Goal: Transaction & Acquisition: Purchase product/service

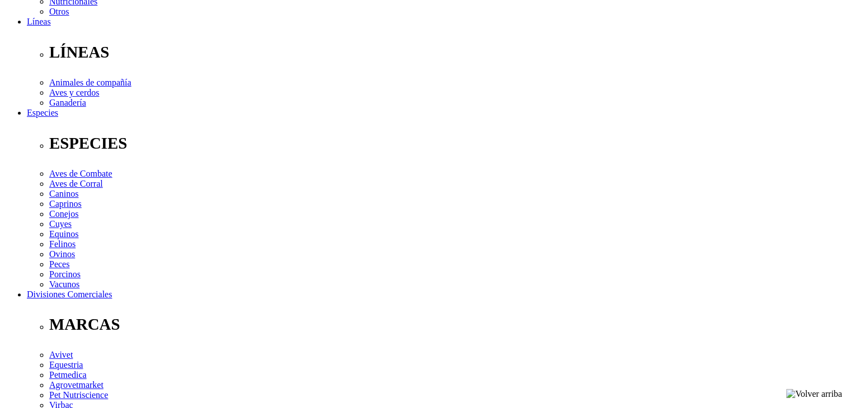
scroll to position [336, 0]
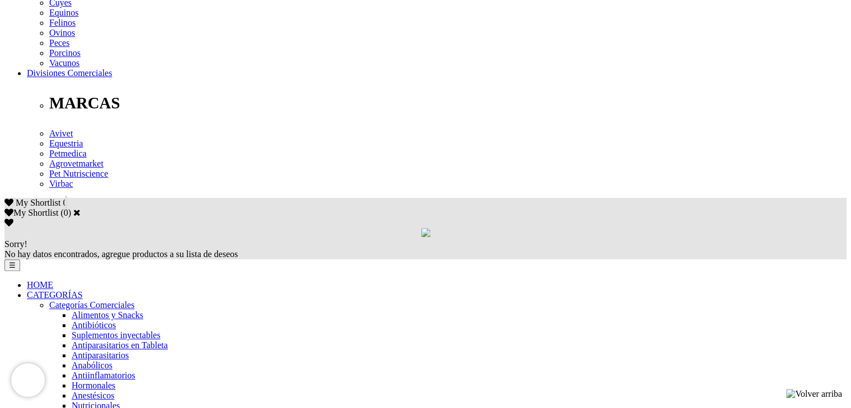
scroll to position [671, 0]
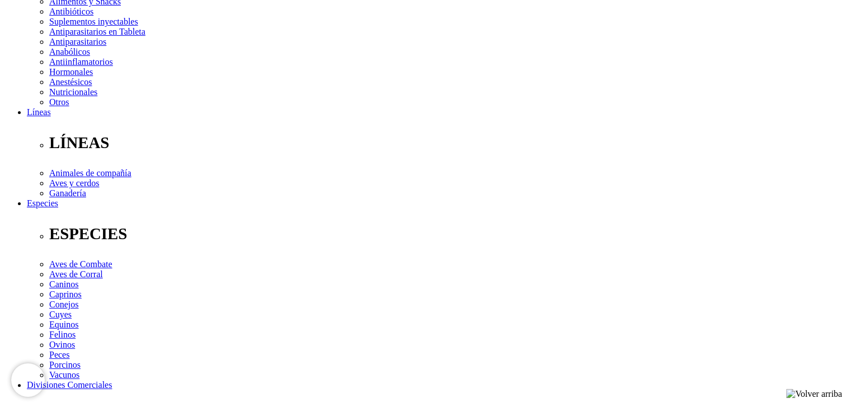
scroll to position [336, 0]
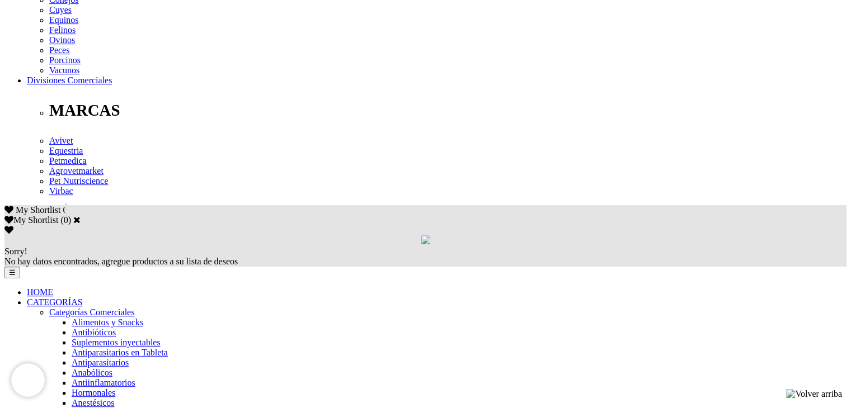
scroll to position [559, 0]
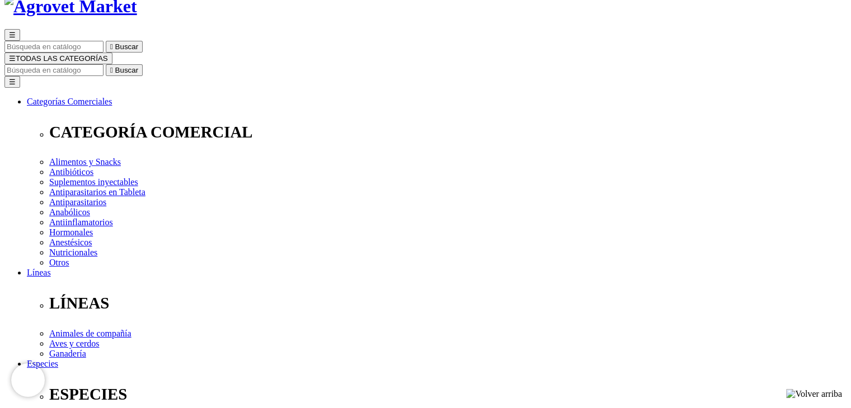
scroll to position [112, 0]
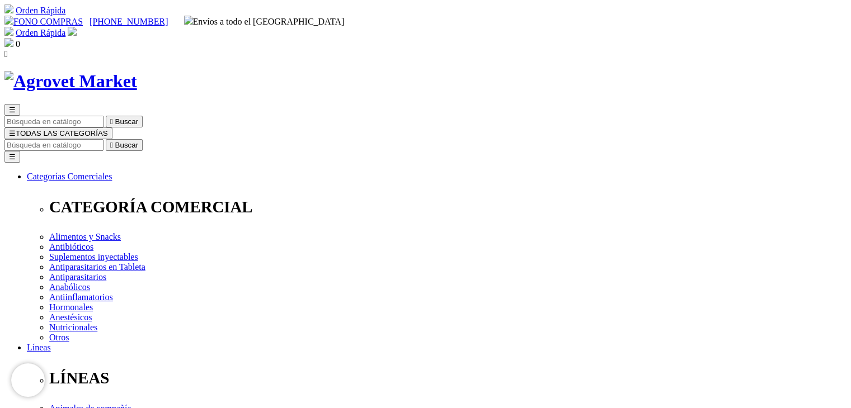
scroll to position [56, 0]
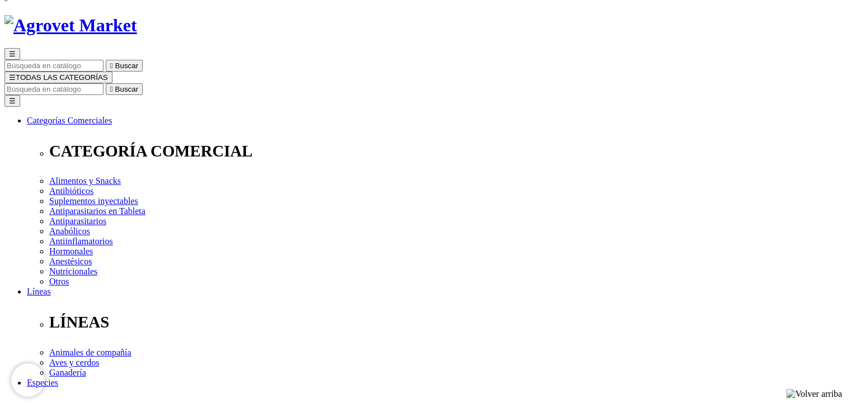
select select "36"
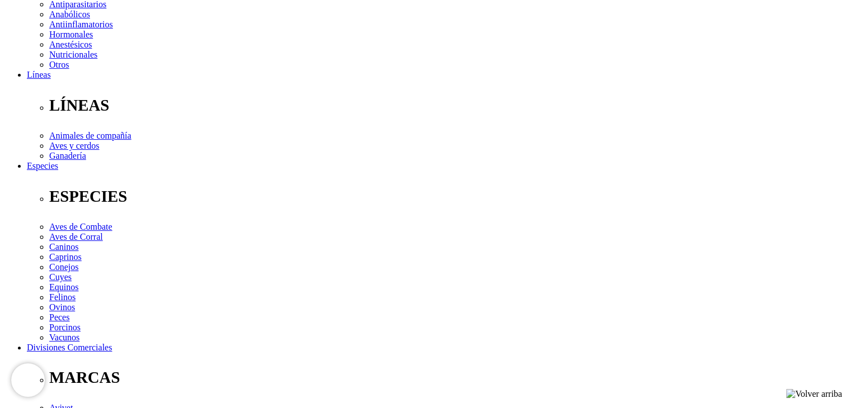
scroll to position [280, 0]
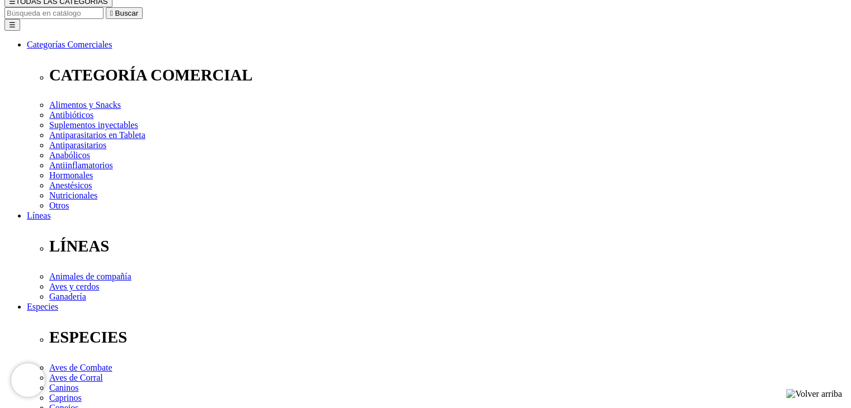
scroll to position [112, 0]
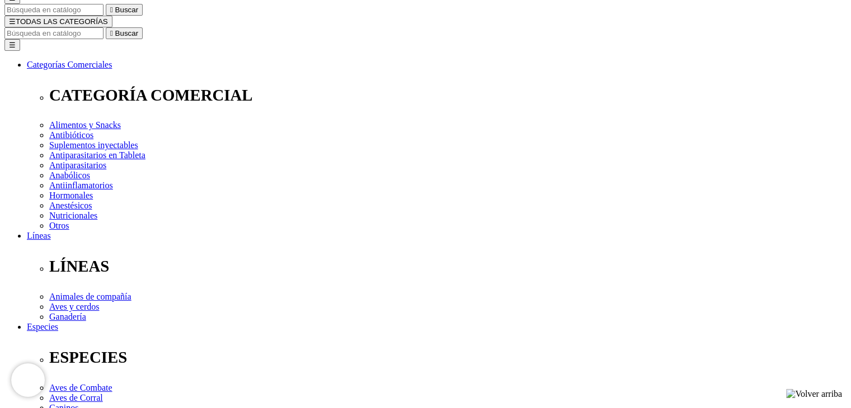
drag, startPoint x: 491, startPoint y: 272, endPoint x: 463, endPoint y: 273, distance: 28.0
type input "100"
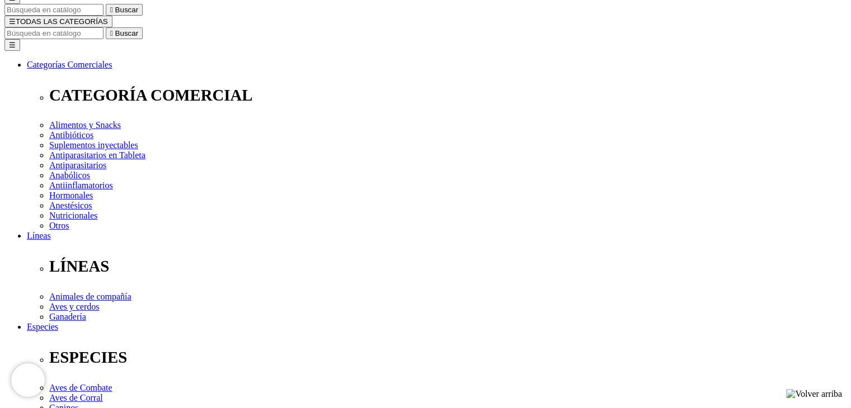
select select "5"
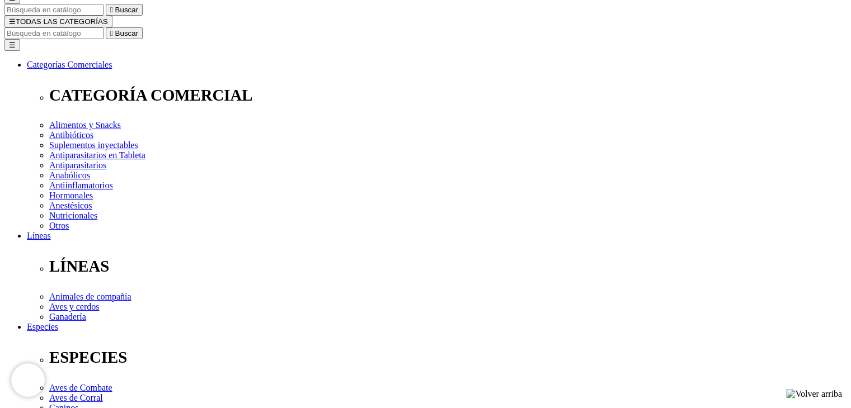
type input "1"
select select "5"
type input "100"
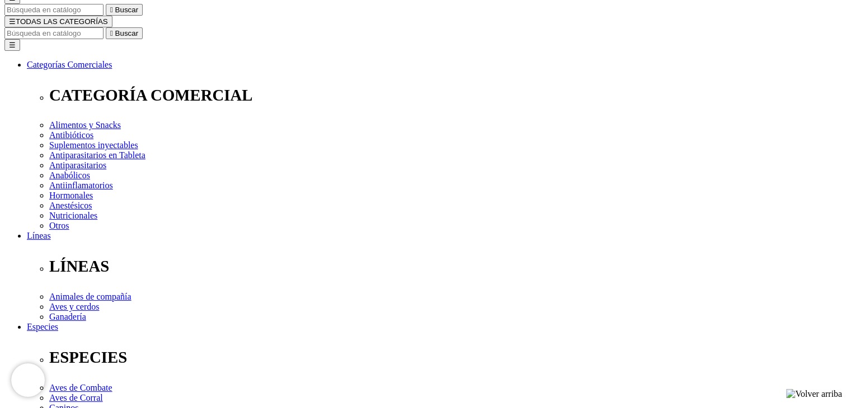
select select "5"
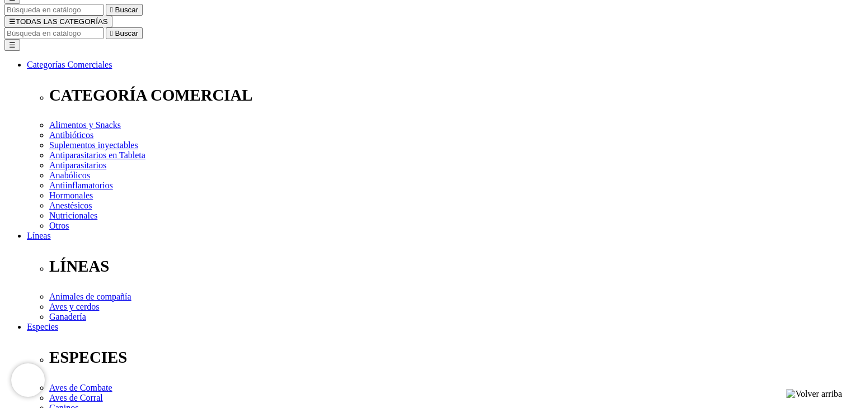
radio input "true"
type input "1"
select select "37"
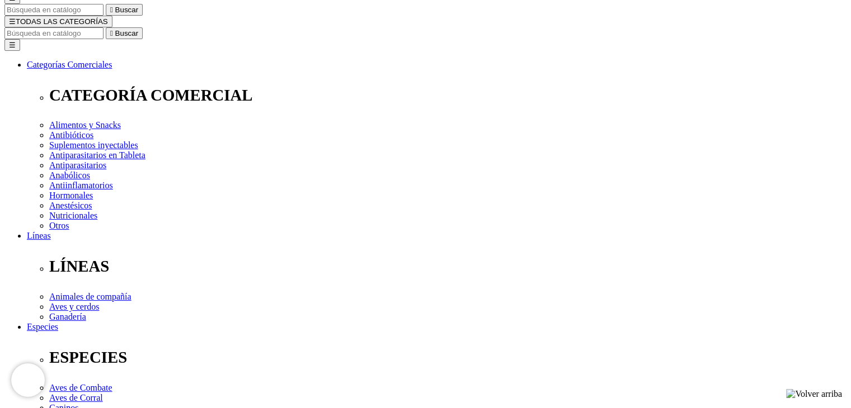
select select "37"
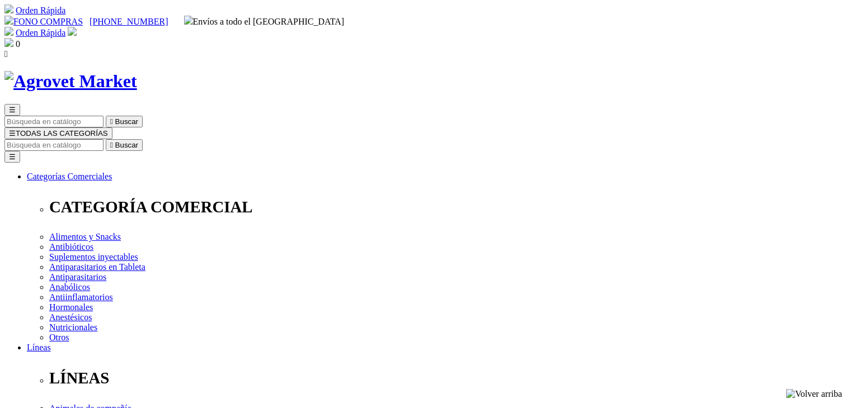
select select "37"
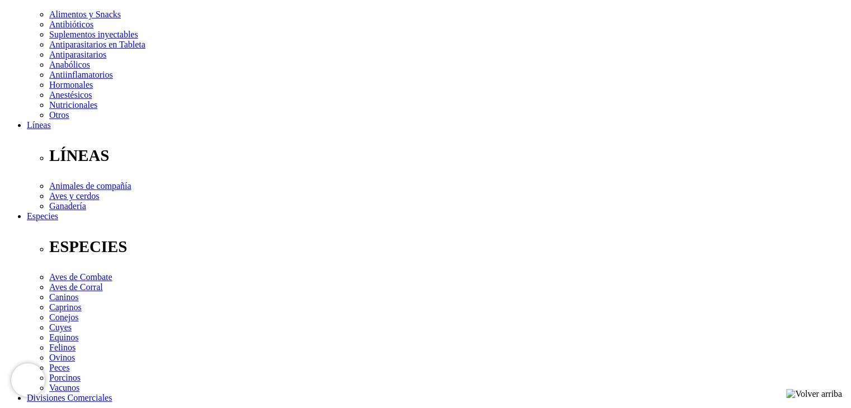
scroll to position [318, 0]
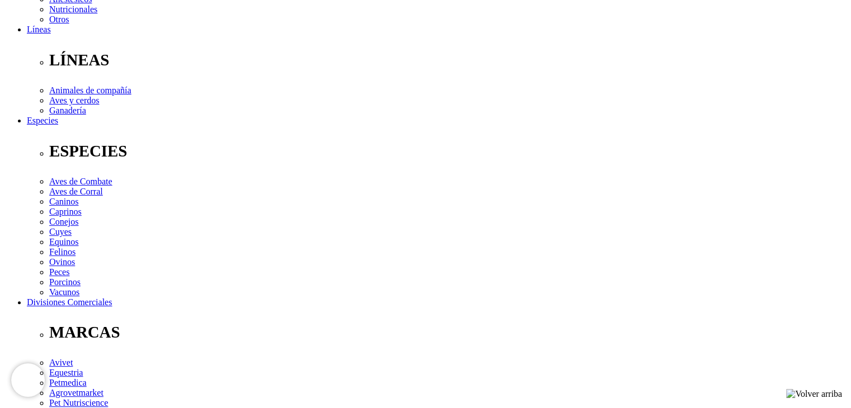
drag, startPoint x: 136, startPoint y: 255, endPoint x: 322, endPoint y: 264, distance: 185.9
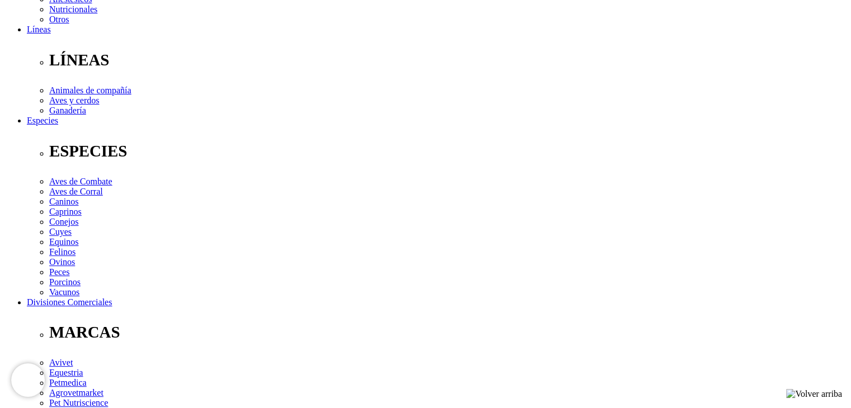
drag, startPoint x: 317, startPoint y: 266, endPoint x: 687, endPoint y: 267, distance: 369.7
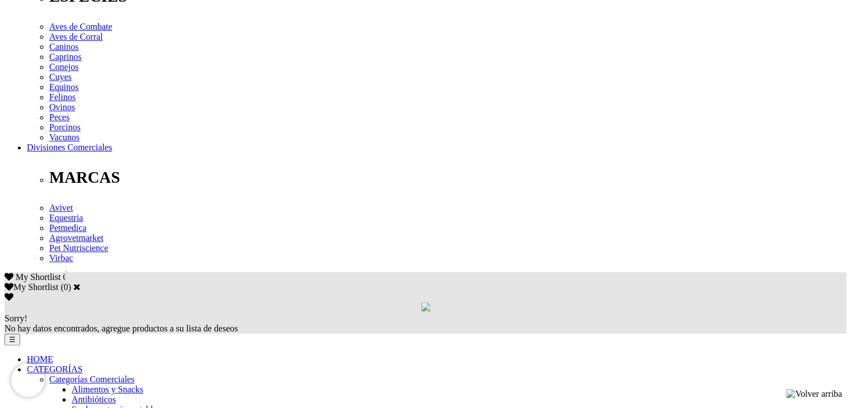
scroll to position [486, 0]
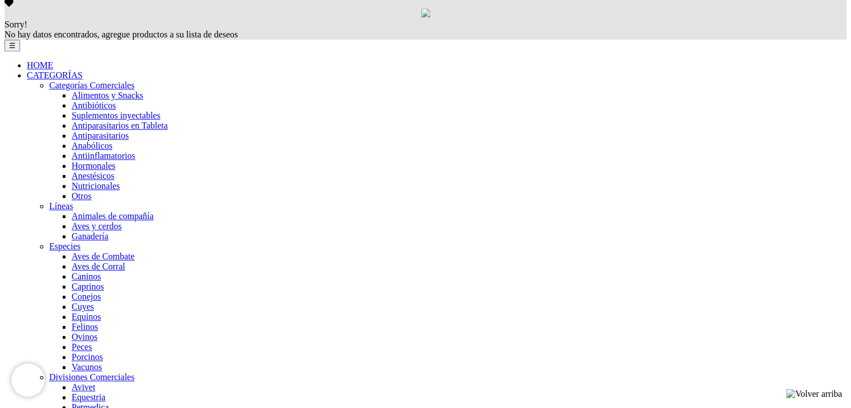
scroll to position [555, 0]
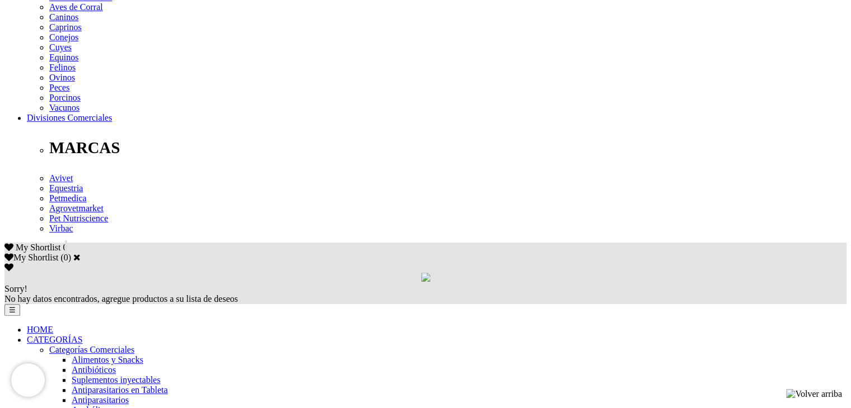
scroll to position [503, 0]
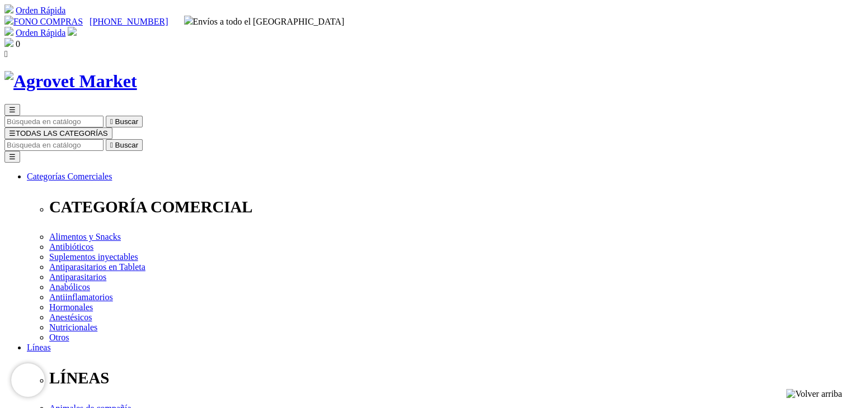
scroll to position [280, 0]
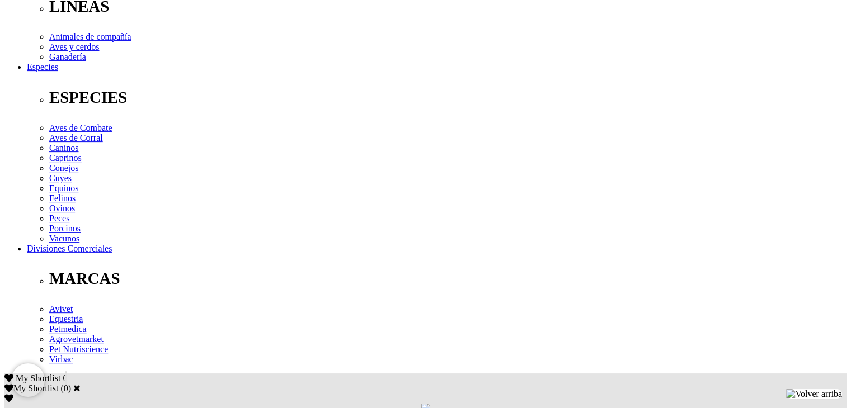
scroll to position [391, 0]
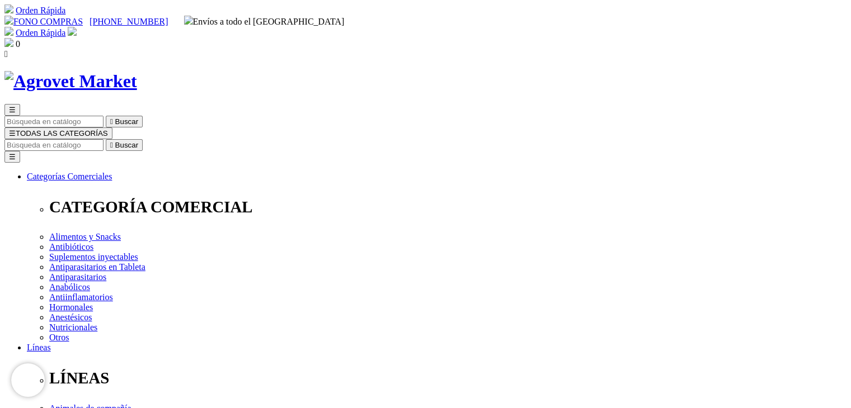
radio input "true"
select select "57"
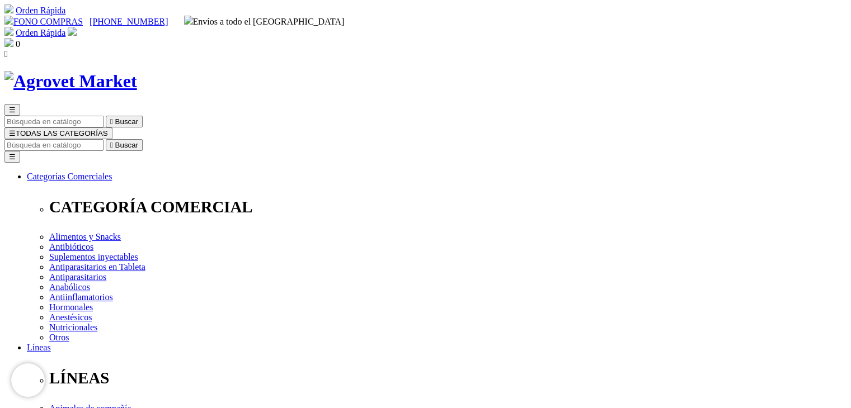
select select "57"
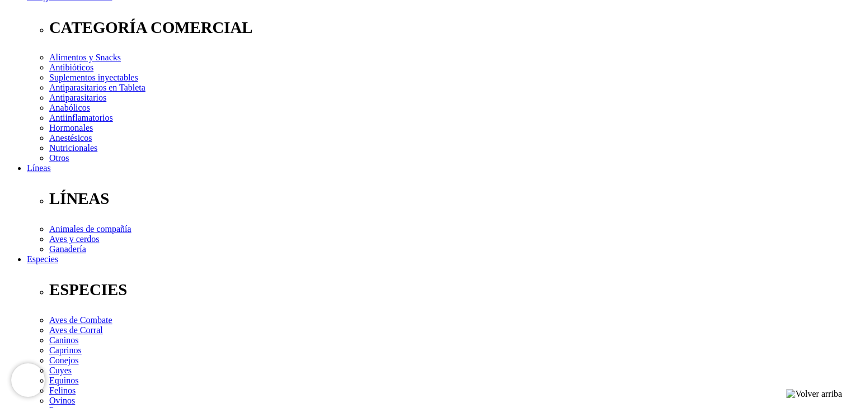
scroll to position [56, 0]
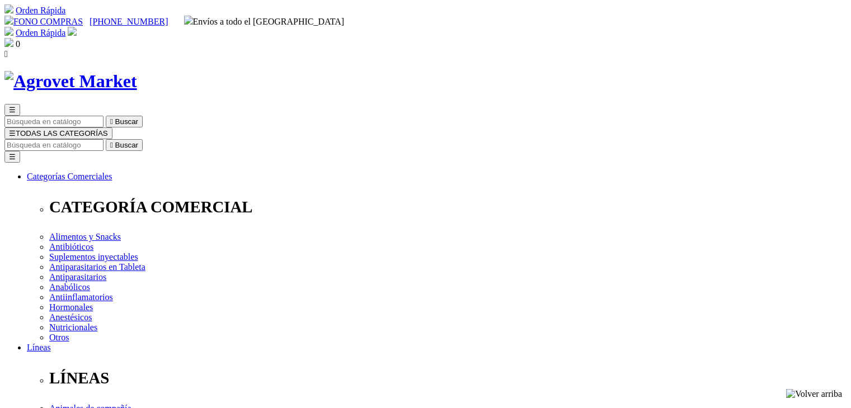
select select "57"
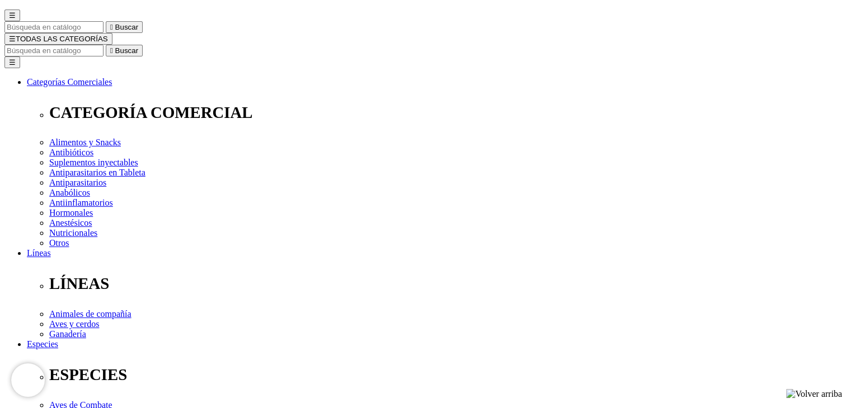
scroll to position [112, 0]
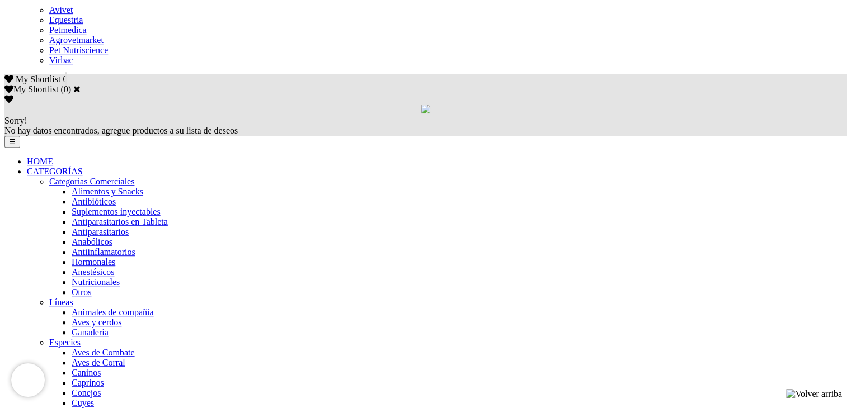
scroll to position [615, 0]
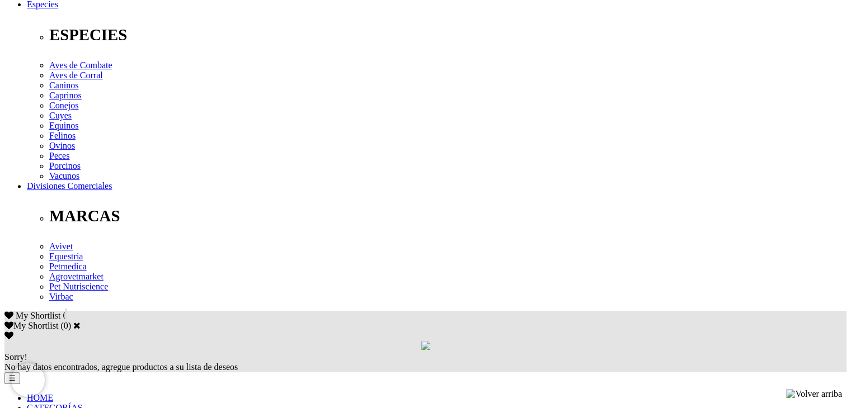
scroll to position [447, 0]
